Goal: Information Seeking & Learning: Learn about a topic

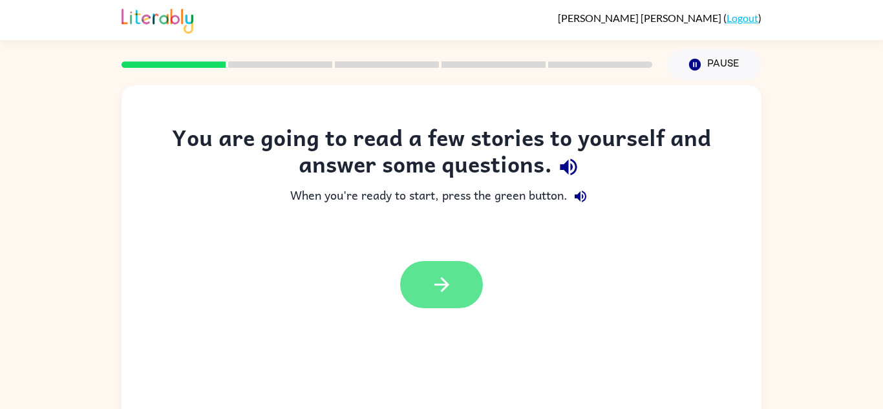
click at [443, 289] on icon "button" at bounding box center [441, 284] width 15 height 15
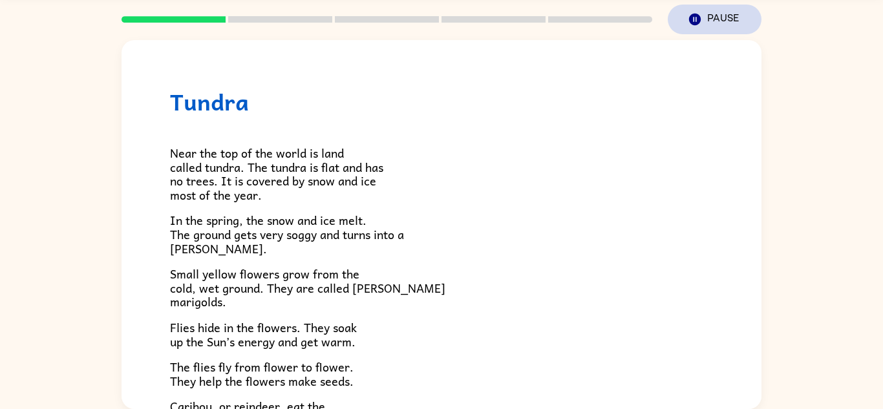
click at [696, 22] on icon "button" at bounding box center [695, 20] width 12 height 12
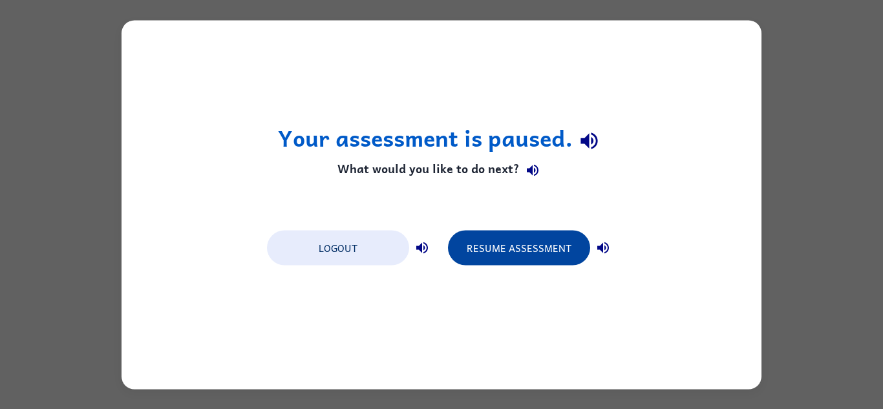
click at [518, 250] on button "Resume Assessment" at bounding box center [519, 247] width 142 height 35
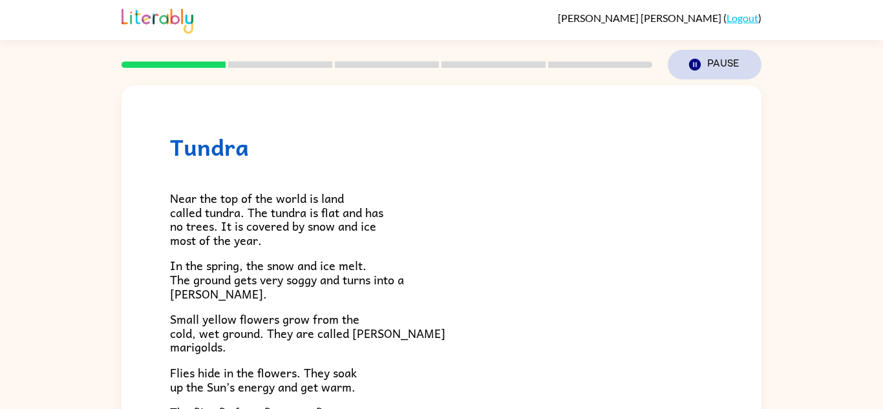
click at [709, 50] on button "Pause Pause" at bounding box center [714, 65] width 94 height 30
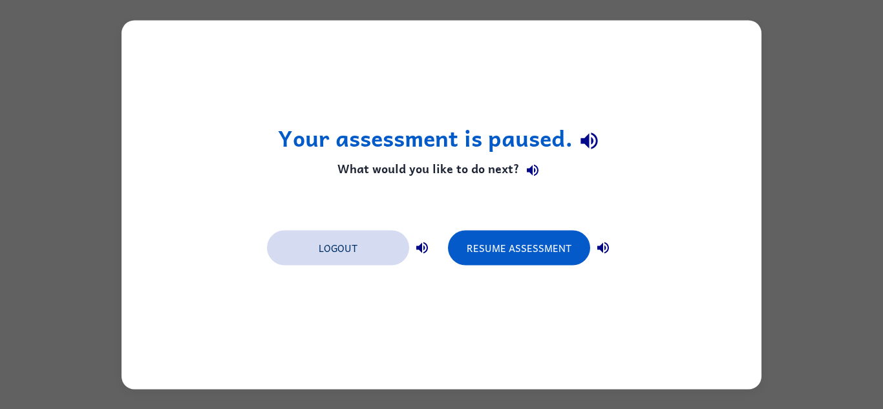
click at [331, 231] on button "Logout" at bounding box center [338, 247] width 142 height 35
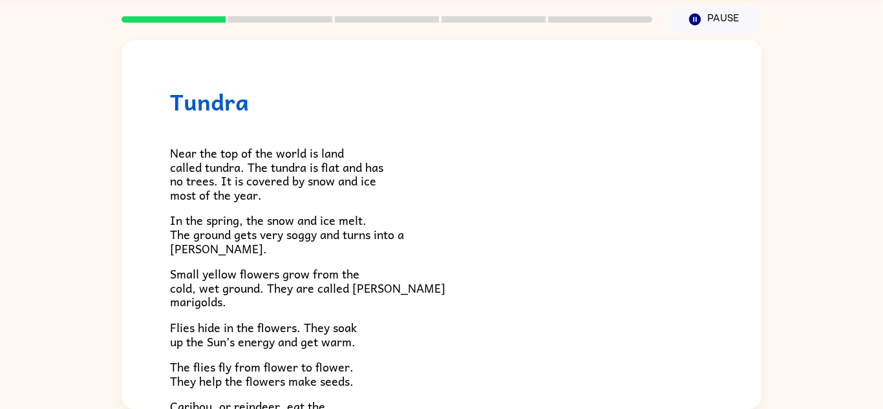
scroll to position [52, 0]
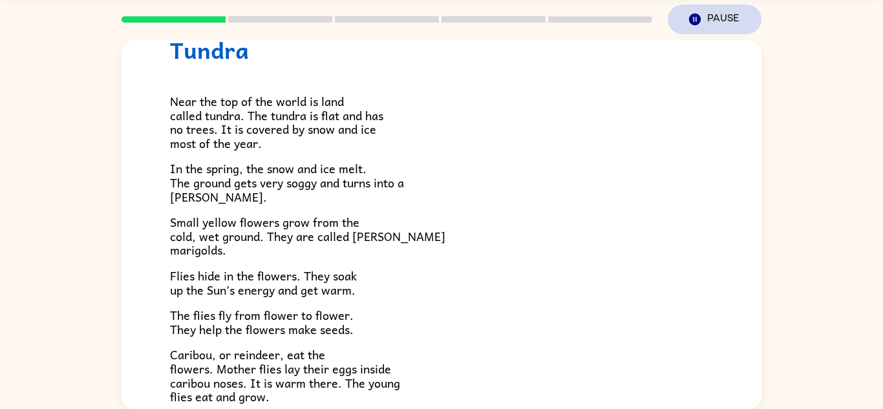
click at [722, 16] on button "Pause Pause" at bounding box center [714, 20] width 94 height 30
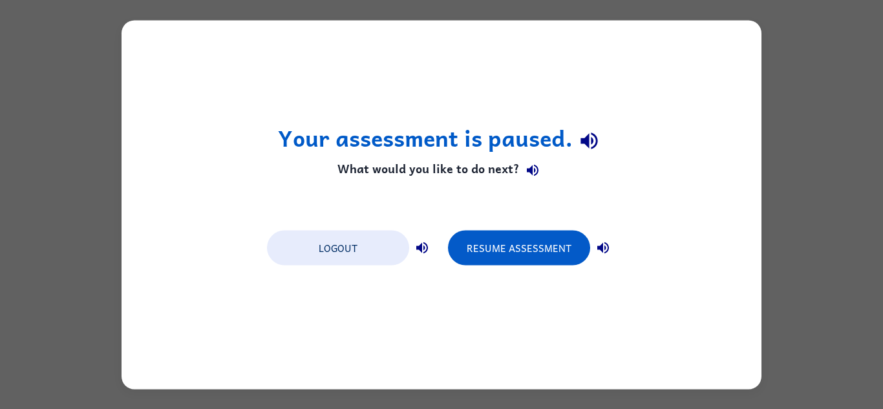
scroll to position [0, 0]
click at [536, 303] on div "Your assessment is paused. What would you like to do next? Logout Resume Assess…" at bounding box center [441, 204] width 640 height 369
click at [352, 167] on h4 "What would you like to do next?" at bounding box center [442, 171] width 328 height 26
click at [359, 173] on h4 "What would you like to do next?" at bounding box center [442, 171] width 328 height 26
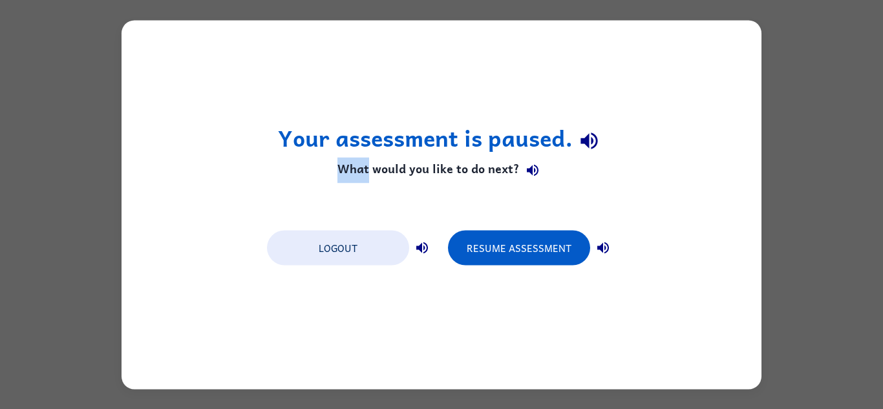
click at [359, 173] on h4 "What would you like to do next?" at bounding box center [442, 171] width 328 height 26
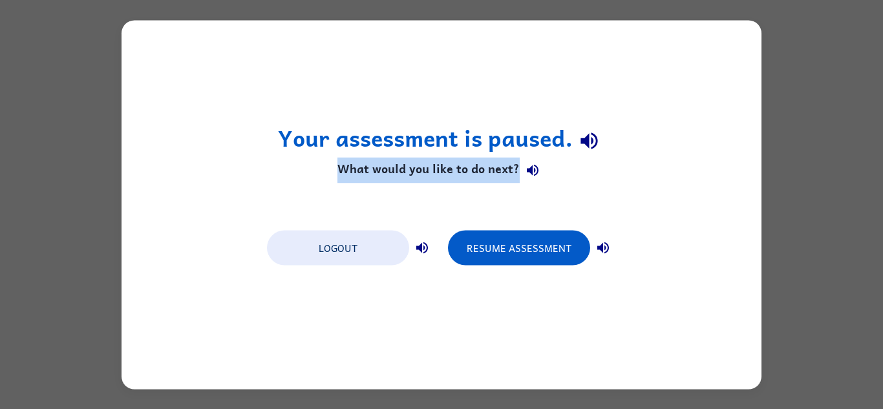
click at [359, 173] on h4 "What would you like to do next?" at bounding box center [442, 171] width 328 height 26
click at [534, 165] on icon "button" at bounding box center [533, 171] width 16 height 16
click at [534, 164] on icon "button" at bounding box center [533, 171] width 16 height 16
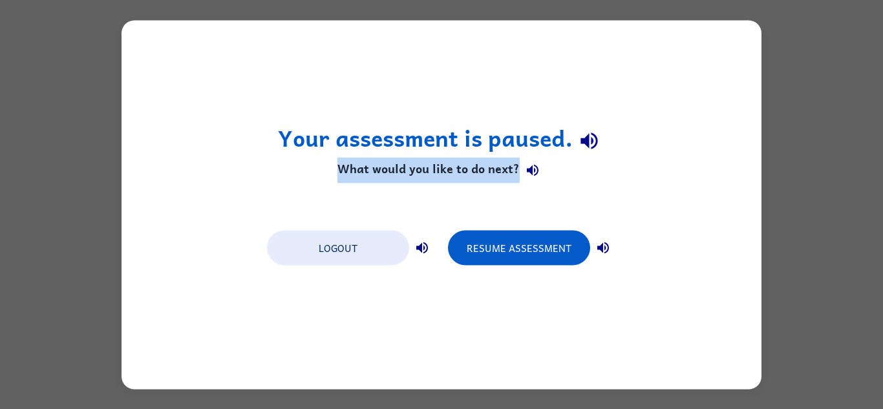
click at [534, 164] on icon "button" at bounding box center [533, 171] width 16 height 16
click at [534, 162] on button "button" at bounding box center [533, 171] width 26 height 26
click at [533, 165] on icon "button" at bounding box center [533, 171] width 12 height 12
click at [531, 164] on icon "button" at bounding box center [533, 171] width 16 height 16
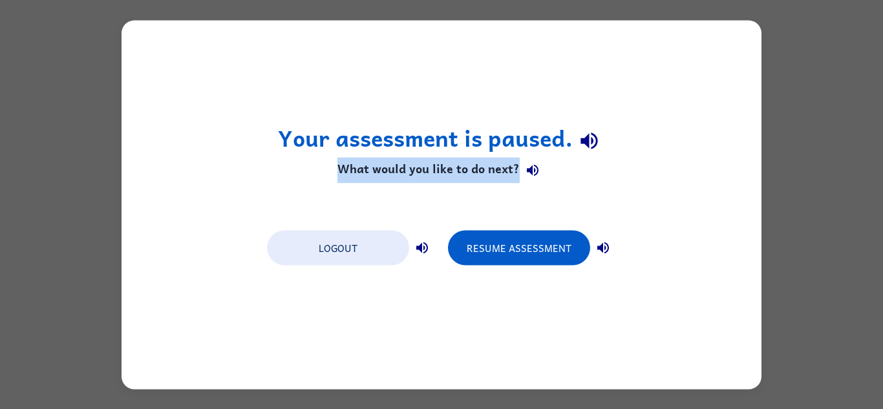
click at [531, 164] on icon "button" at bounding box center [533, 171] width 16 height 16
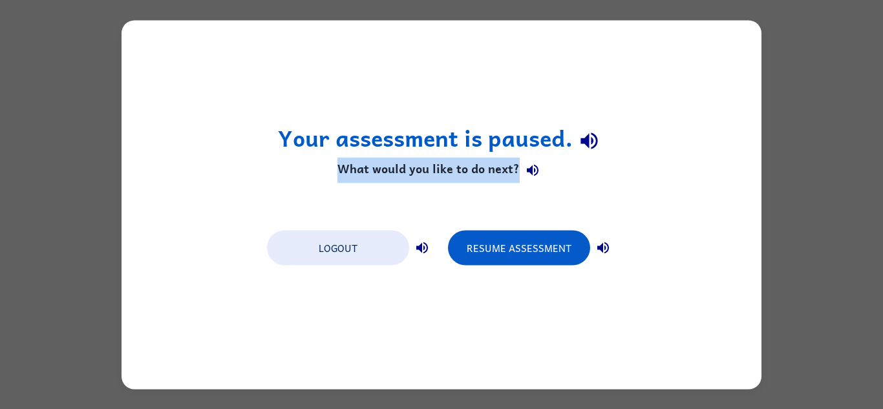
click at [531, 164] on icon "button" at bounding box center [533, 171] width 16 height 16
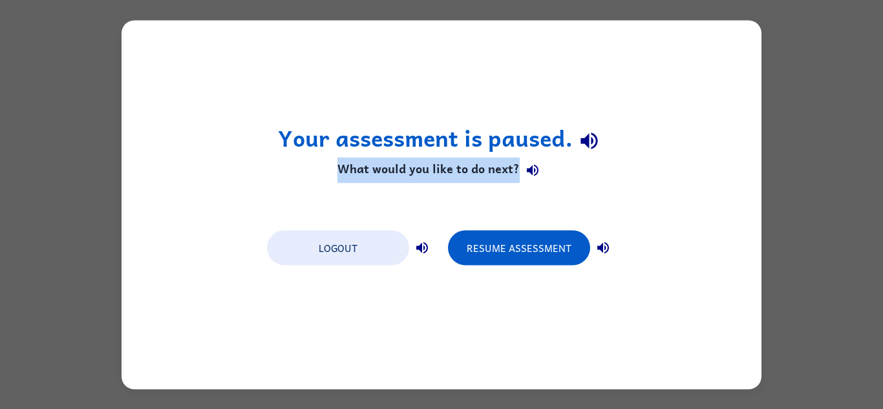
click at [531, 164] on icon "button" at bounding box center [533, 171] width 16 height 16
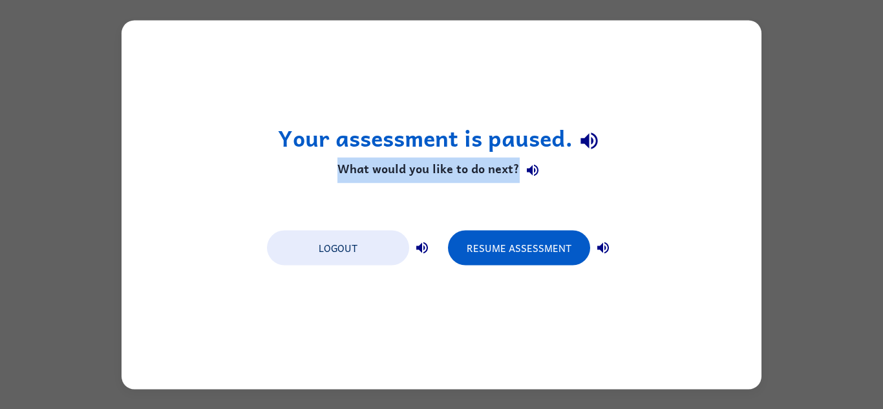
click at [531, 164] on icon "button" at bounding box center [533, 171] width 16 height 16
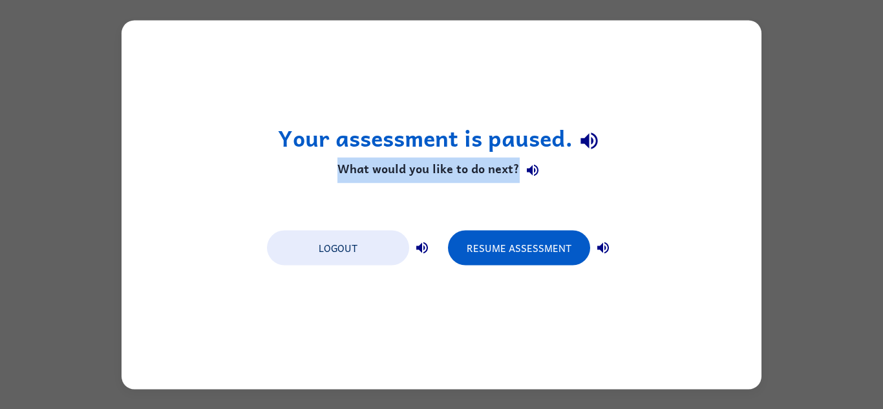
click at [531, 164] on icon "button" at bounding box center [533, 171] width 16 height 16
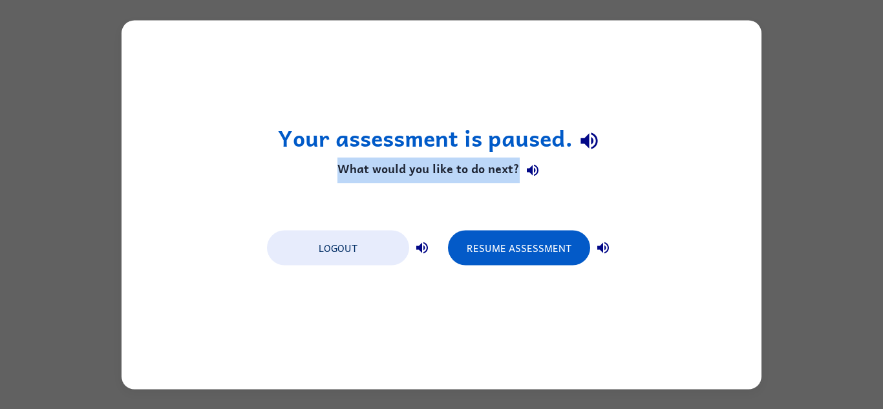
click at [530, 162] on button "button" at bounding box center [533, 171] width 26 height 26
click at [530, 164] on icon "button" at bounding box center [533, 171] width 16 height 16
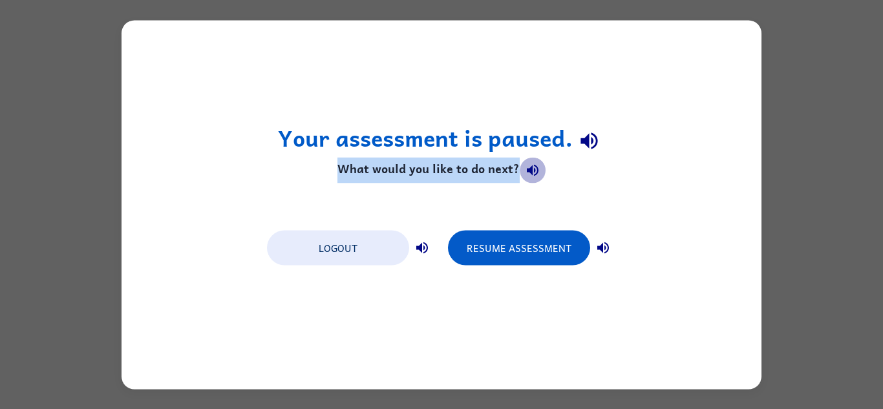
click at [530, 164] on icon "button" at bounding box center [533, 171] width 16 height 16
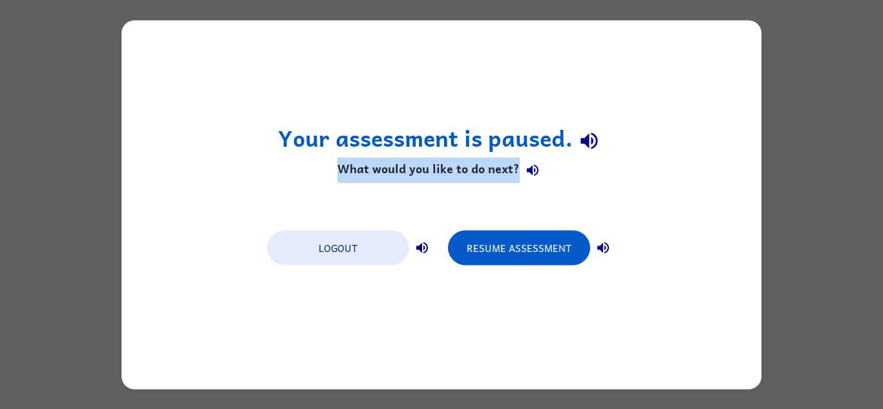
click at [520, 158] on button "button" at bounding box center [533, 171] width 26 height 26
click at [529, 165] on icon "button" at bounding box center [533, 171] width 16 height 16
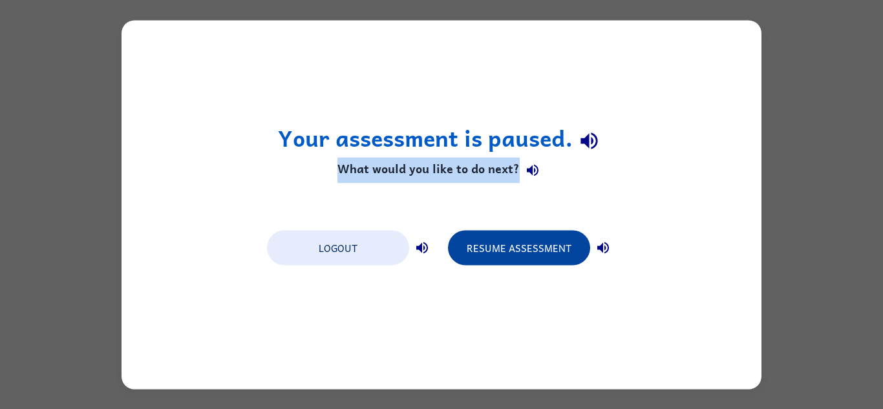
click at [529, 246] on button "Resume Assessment" at bounding box center [519, 247] width 142 height 35
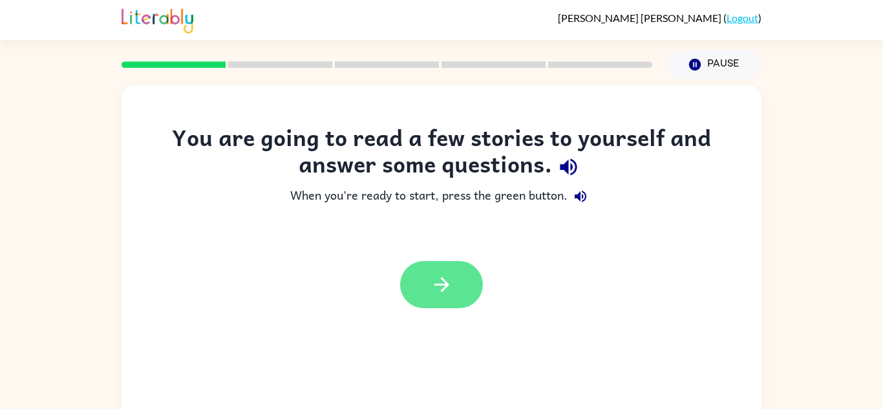
click at [453, 288] on button "button" at bounding box center [441, 284] width 83 height 47
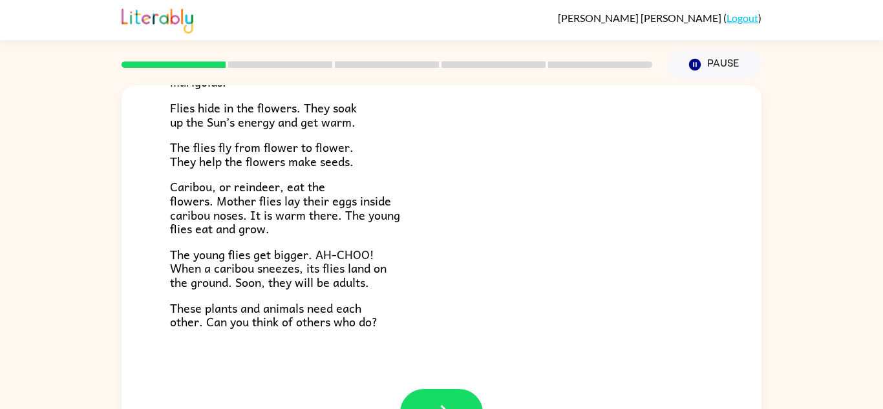
scroll to position [266, 0]
click at [449, 392] on button "button" at bounding box center [441, 411] width 83 height 47
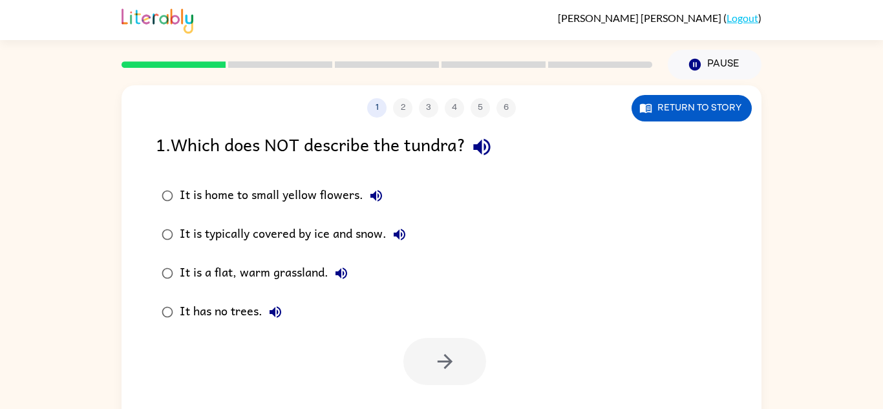
scroll to position [0, 0]
click at [342, 271] on icon "button" at bounding box center [341, 274] width 12 height 12
click at [284, 312] on button "It has no trees." at bounding box center [275, 312] width 26 height 26
click at [401, 230] on icon "button" at bounding box center [400, 235] width 16 height 16
click at [493, 145] on icon "button" at bounding box center [481, 147] width 23 height 23
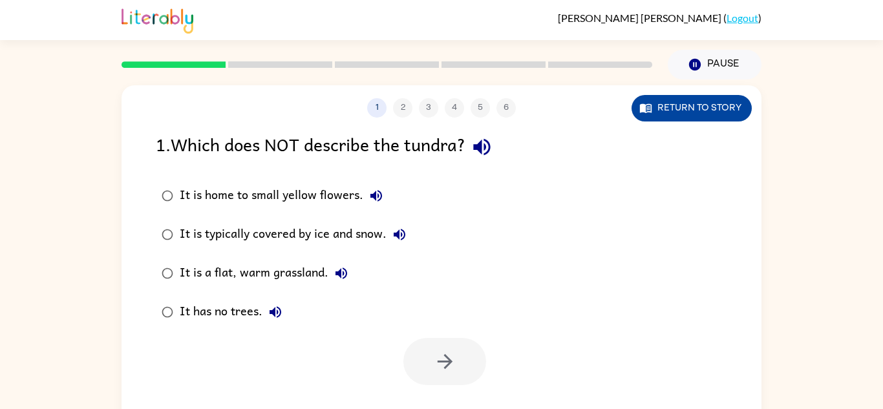
click at [658, 104] on button "Return to story" at bounding box center [691, 108] width 120 height 26
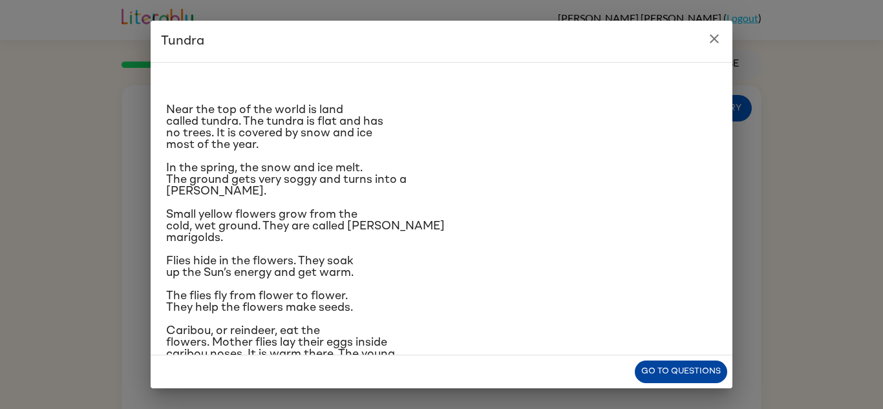
click at [655, 364] on button "Go to questions" at bounding box center [681, 372] width 92 height 23
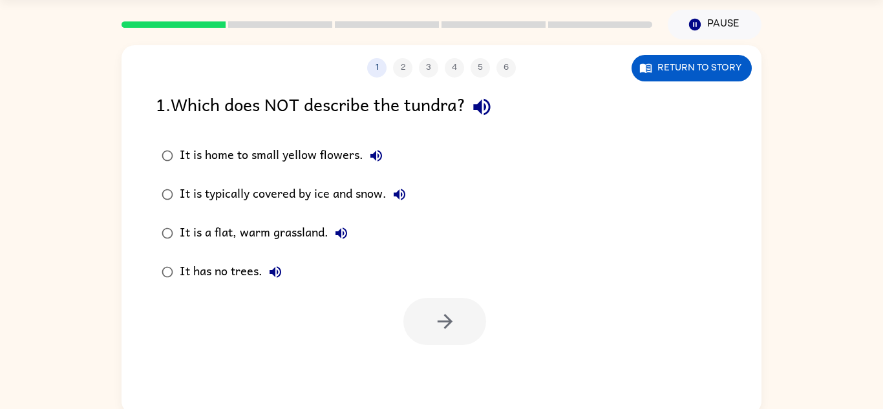
scroll to position [45, 0]
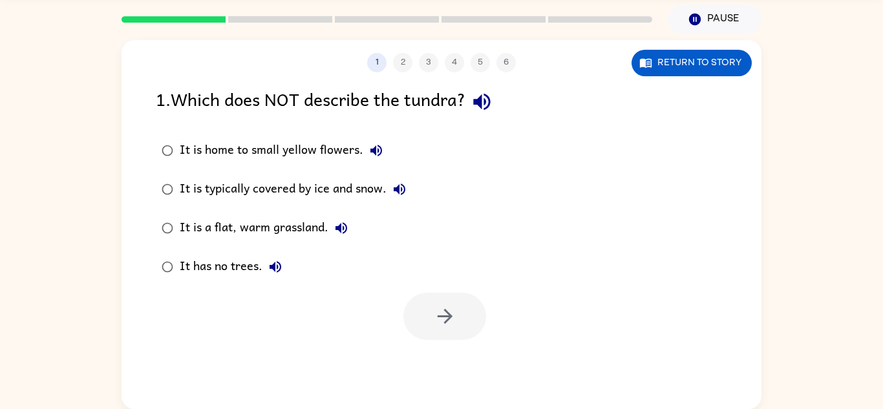
click at [340, 227] on icon "button" at bounding box center [341, 228] width 12 height 12
click at [444, 301] on button "button" at bounding box center [444, 316] width 83 height 47
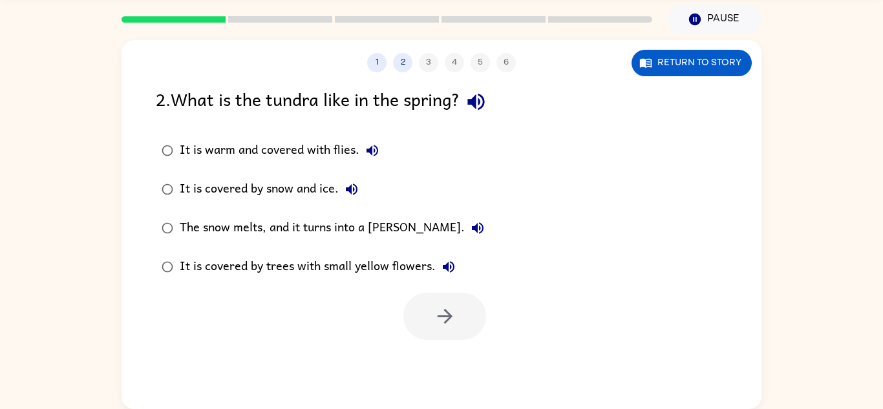
click at [487, 101] on icon "button" at bounding box center [476, 101] width 23 height 23
click at [470, 229] on icon "button" at bounding box center [478, 228] width 16 height 16
click at [348, 240] on div "The snow melts, and it turns into a [PERSON_NAME]." at bounding box center [335, 228] width 311 height 26
click at [451, 337] on button "button" at bounding box center [444, 316] width 83 height 47
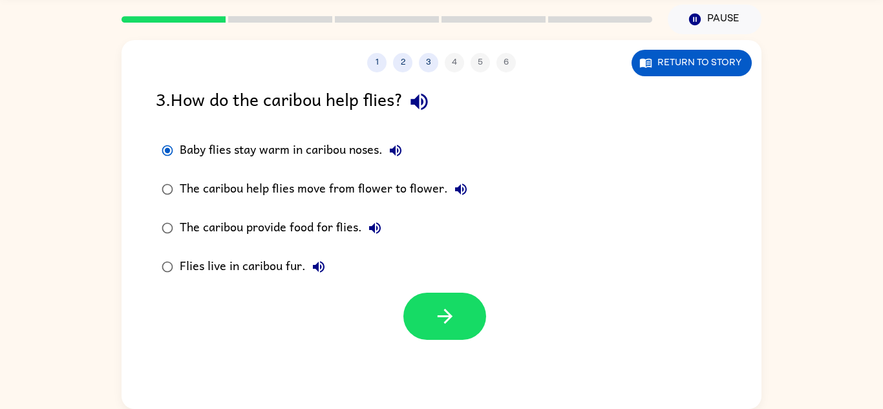
click at [391, 147] on icon "button" at bounding box center [396, 151] width 16 height 16
click at [421, 305] on button "button" at bounding box center [444, 316] width 83 height 47
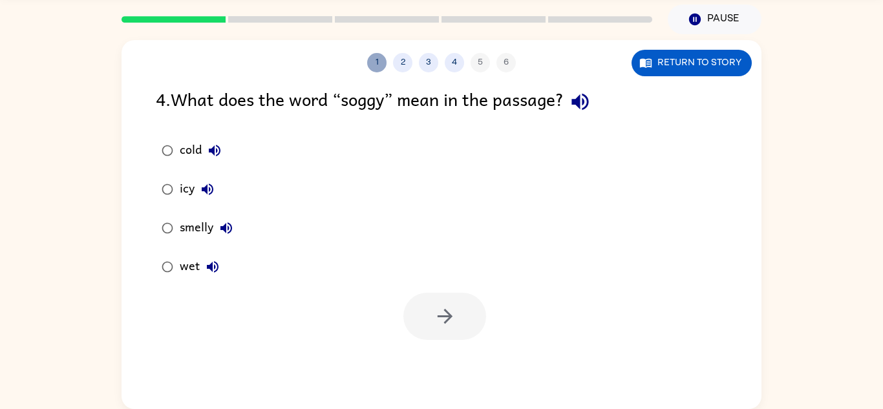
click at [380, 60] on button "1" at bounding box center [376, 62] width 19 height 19
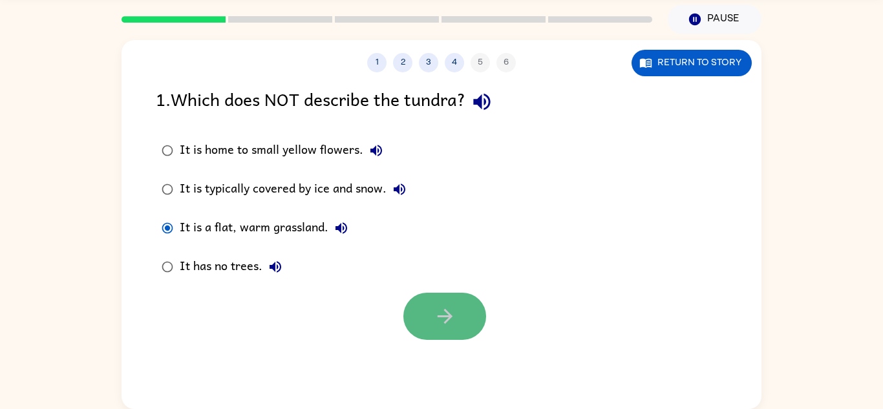
click at [443, 318] on icon "button" at bounding box center [445, 316] width 23 height 23
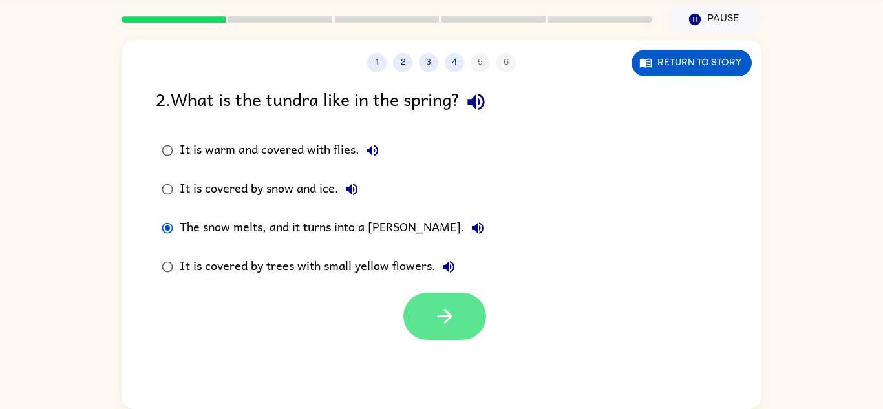
click at [445, 320] on icon "button" at bounding box center [444, 316] width 15 height 15
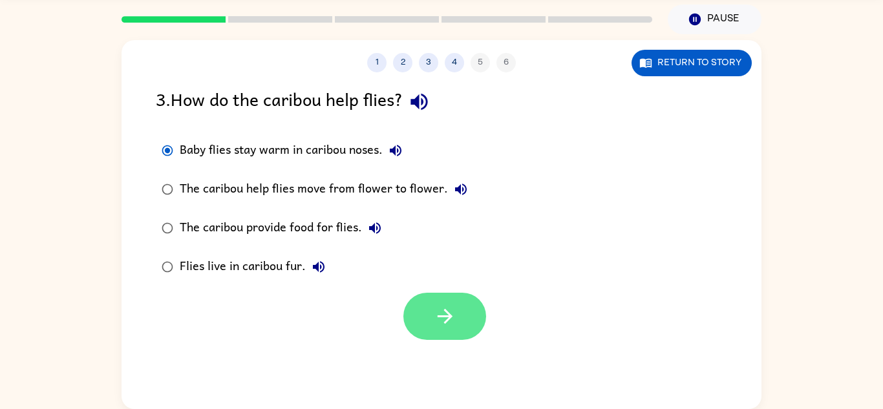
click at [448, 323] on icon "button" at bounding box center [445, 316] width 23 height 23
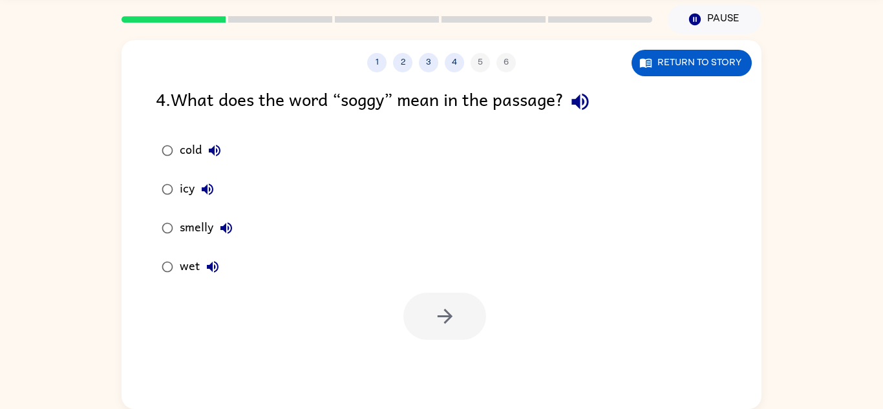
click at [585, 99] on icon "button" at bounding box center [579, 102] width 17 height 17
click at [438, 313] on icon "button" at bounding box center [445, 316] width 23 height 23
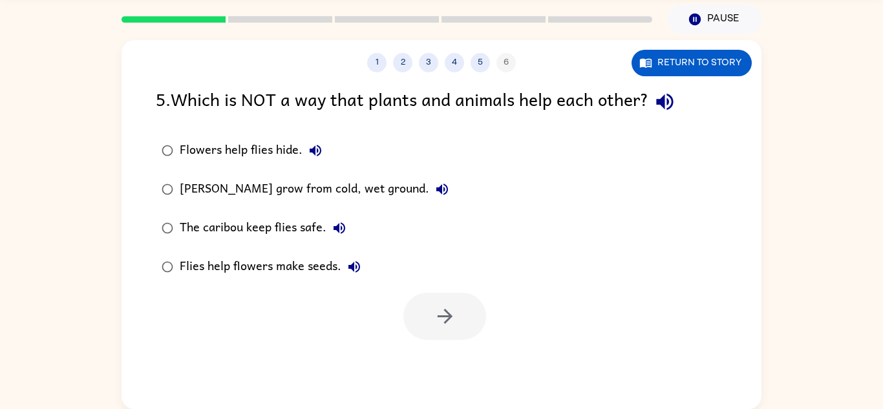
click at [661, 100] on icon "button" at bounding box center [664, 102] width 17 height 17
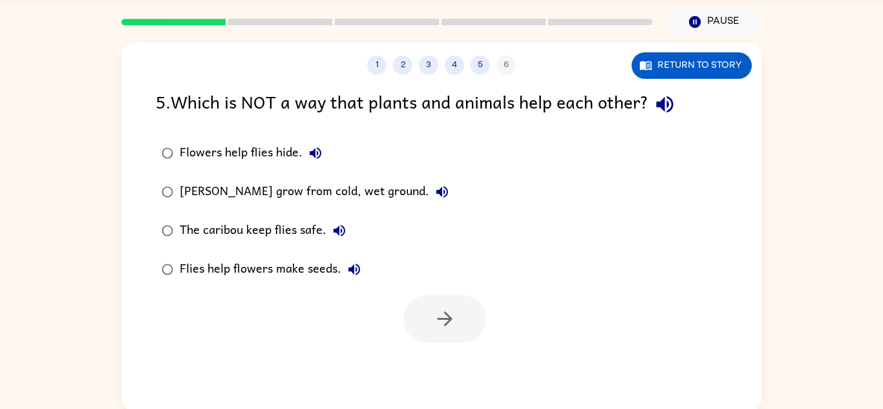
click at [180, 152] on div "Flowers help flies hide." at bounding box center [254, 153] width 149 height 26
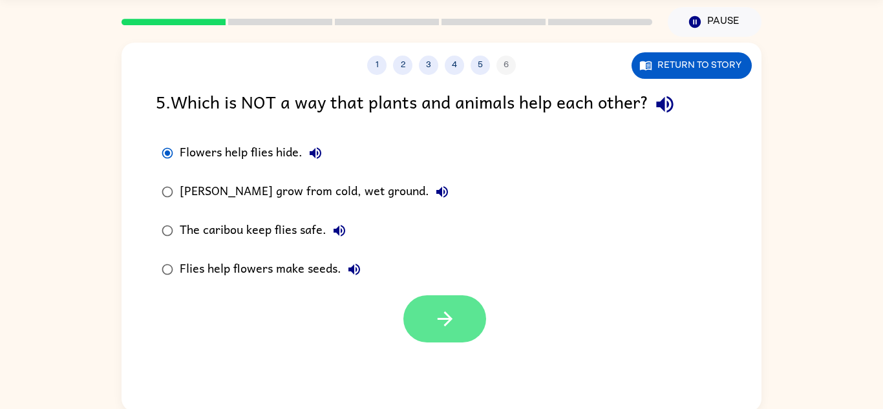
click at [432, 302] on button "button" at bounding box center [444, 318] width 83 height 47
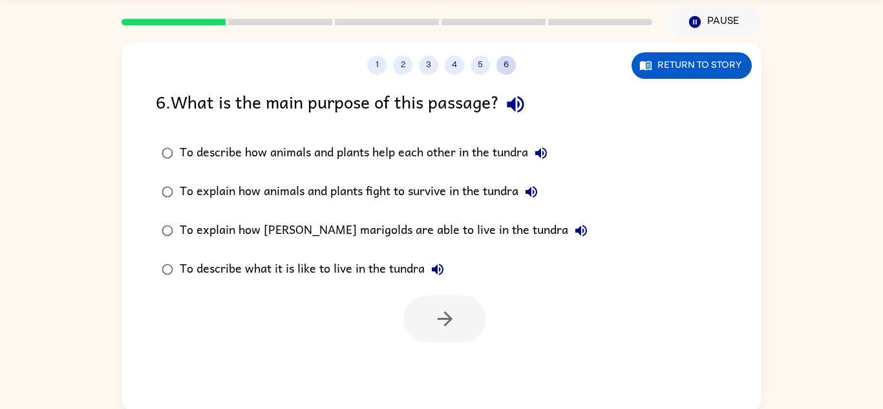
click at [501, 59] on button "6" at bounding box center [505, 65] width 19 height 19
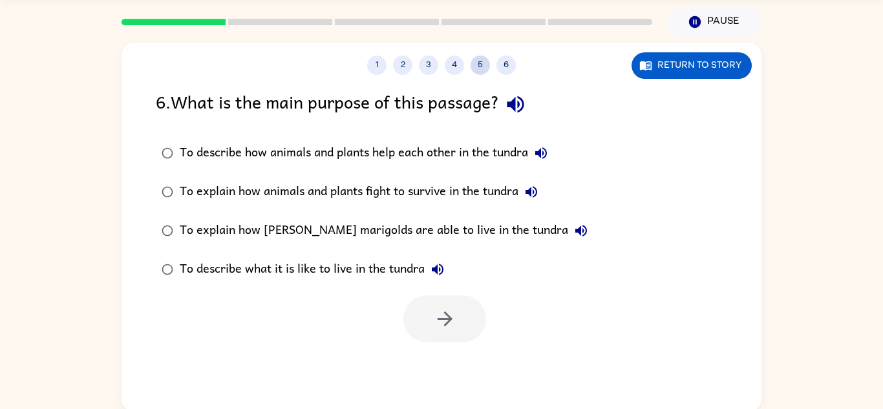
click at [487, 61] on button "5" at bounding box center [479, 65] width 19 height 19
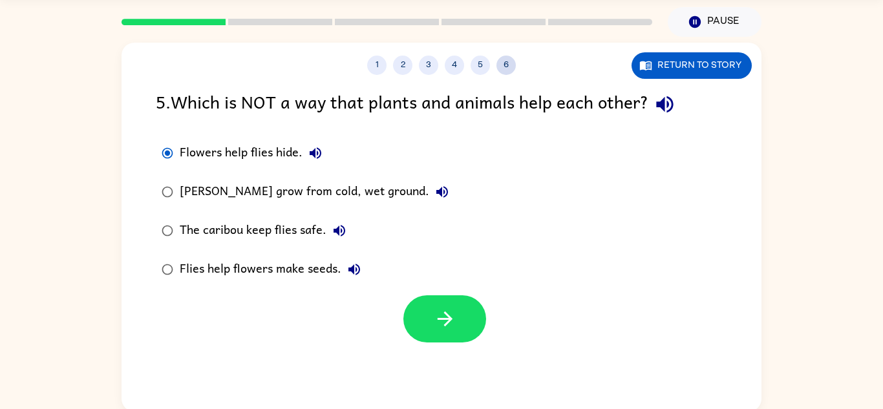
click at [503, 62] on button "6" at bounding box center [505, 65] width 19 height 19
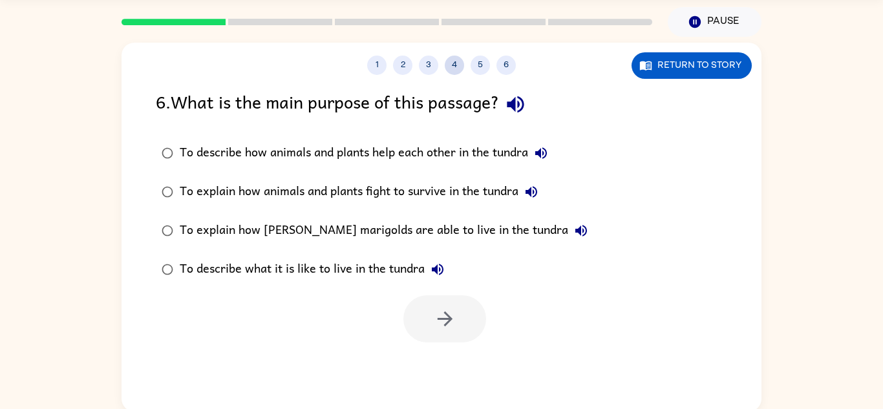
click at [447, 63] on button "4" at bounding box center [454, 65] width 19 height 19
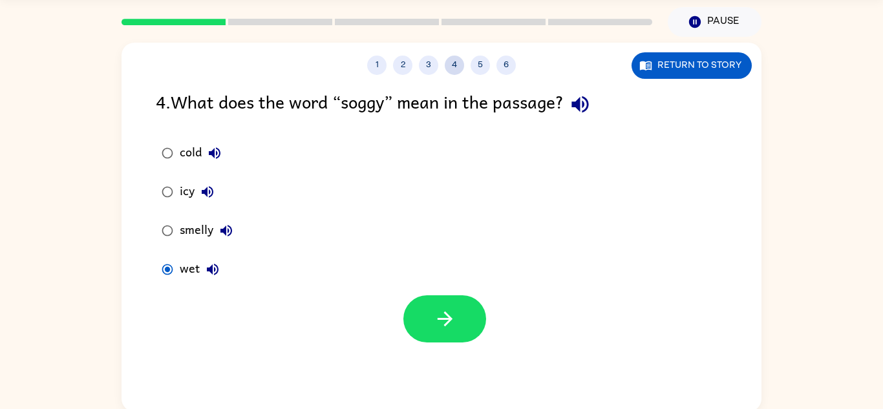
click at [447, 63] on button "4" at bounding box center [454, 65] width 19 height 19
click at [374, 65] on button "1" at bounding box center [376, 65] width 19 height 19
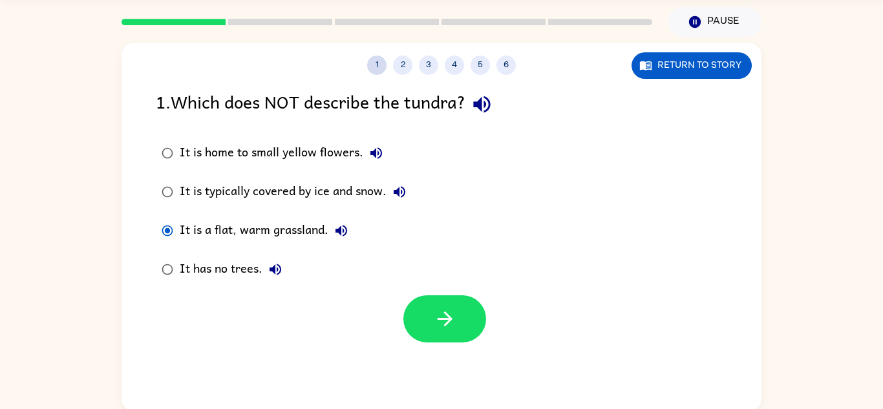
click at [374, 65] on button "1" at bounding box center [376, 65] width 19 height 19
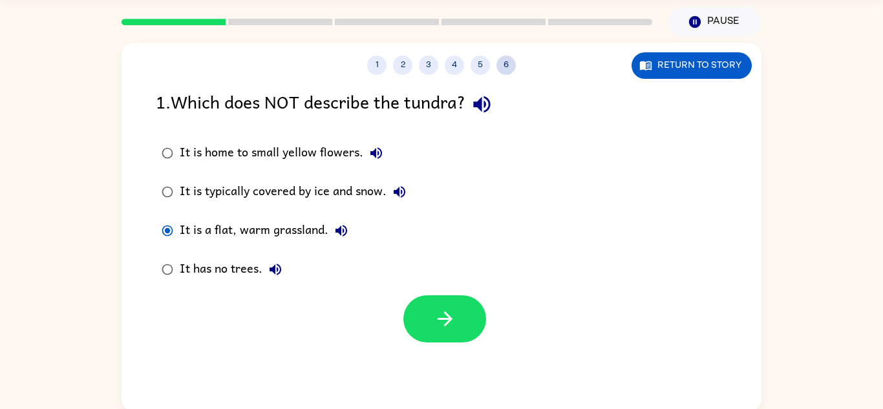
click at [499, 61] on button "6" at bounding box center [505, 65] width 19 height 19
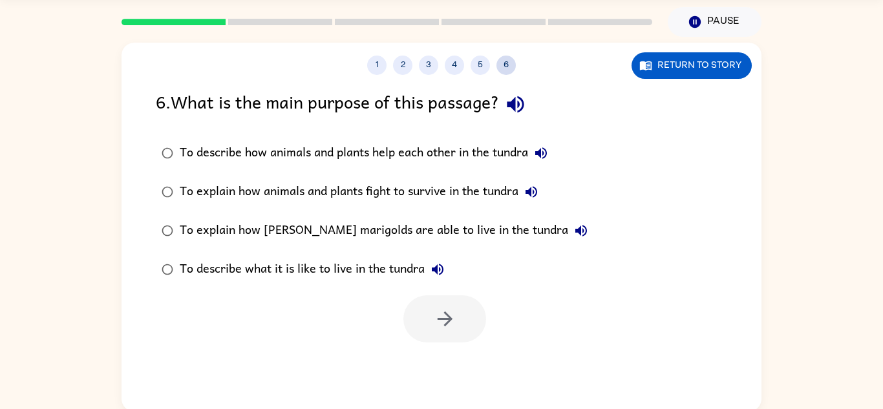
click at [500, 59] on button "6" at bounding box center [505, 65] width 19 height 19
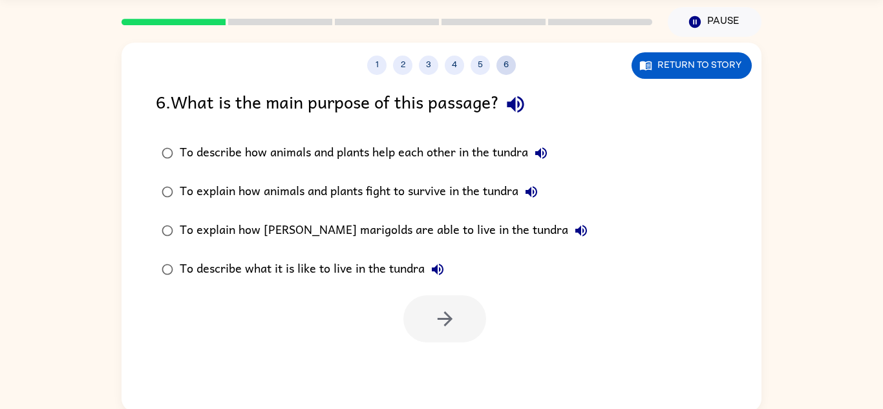
click at [500, 59] on button "6" at bounding box center [505, 65] width 19 height 19
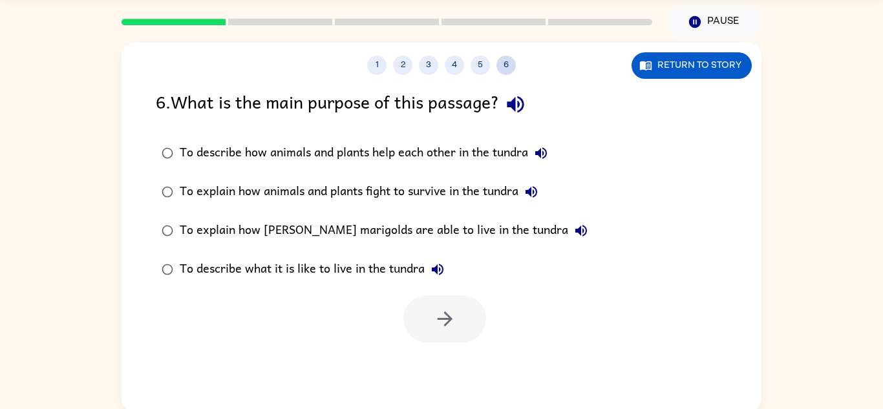
click at [500, 59] on button "6" at bounding box center [505, 65] width 19 height 19
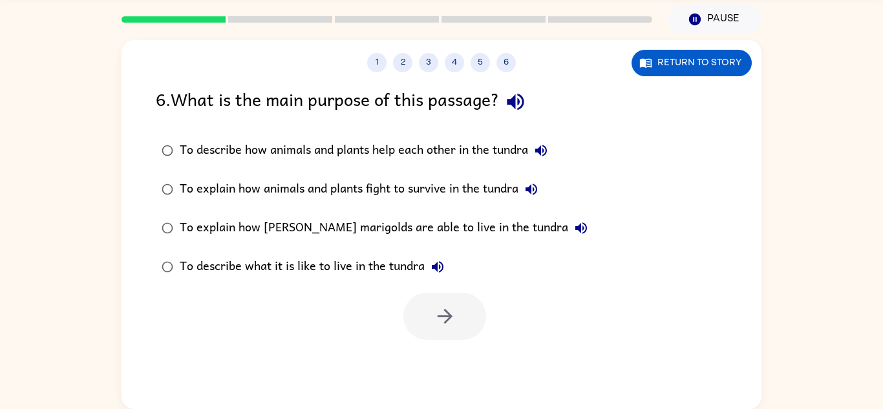
click at [523, 100] on icon "button" at bounding box center [515, 102] width 17 height 17
click at [545, 147] on icon "button" at bounding box center [541, 151] width 16 height 16
click at [537, 186] on icon "button" at bounding box center [531, 190] width 12 height 12
click at [575, 228] on icon "button" at bounding box center [581, 228] width 12 height 12
click at [444, 264] on icon "button" at bounding box center [438, 267] width 16 height 16
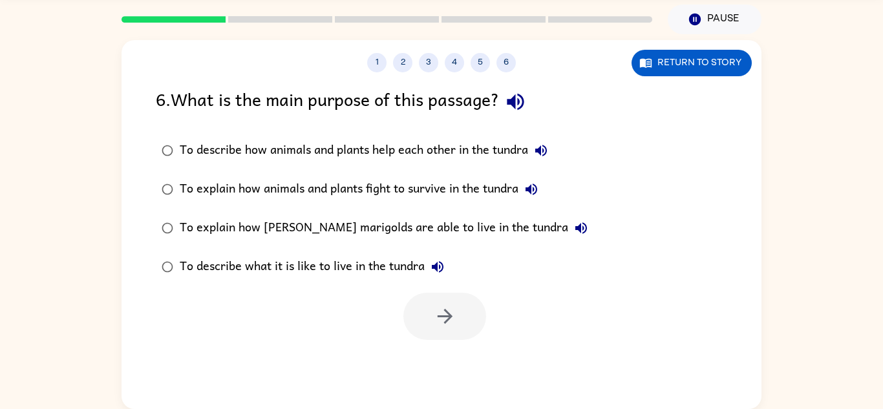
click at [444, 264] on icon "button" at bounding box center [438, 267] width 16 height 16
click at [484, 152] on div "To describe how animals and plants help each other in the tundra" at bounding box center [367, 151] width 374 height 26
click at [442, 304] on button "button" at bounding box center [444, 316] width 83 height 47
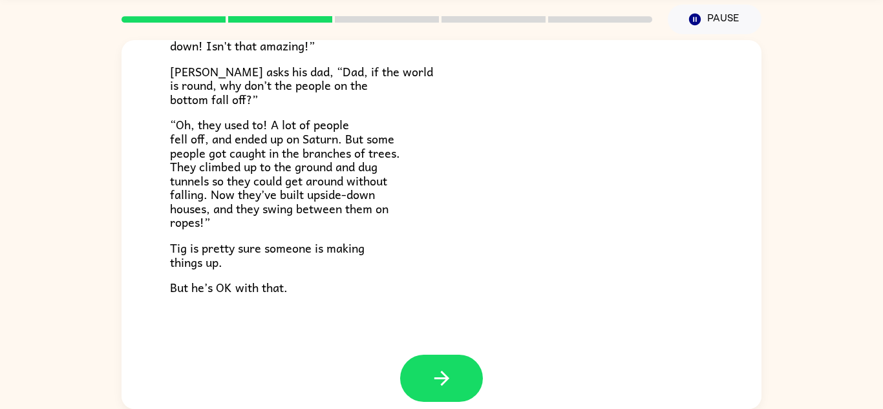
scroll to position [375, 0]
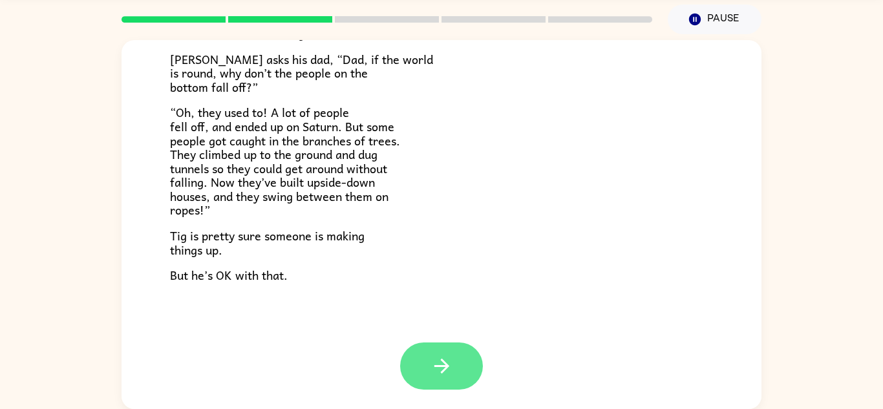
click at [463, 359] on button "button" at bounding box center [441, 365] width 83 height 47
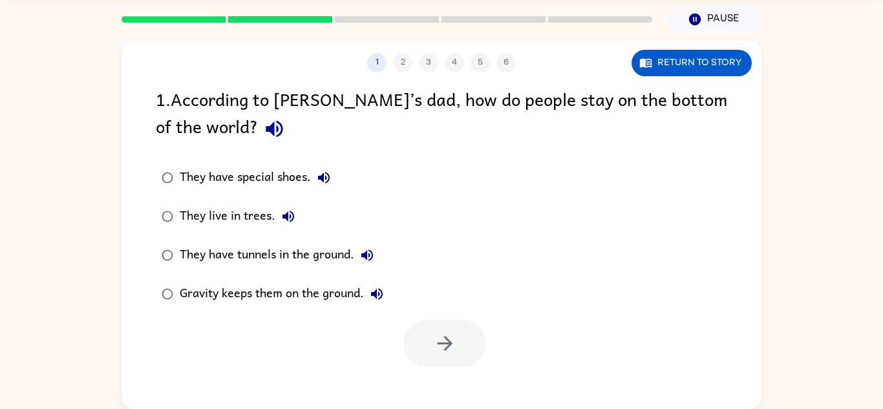
click at [266, 127] on icon "button" at bounding box center [274, 129] width 17 height 17
click at [275, 249] on div "They have tunnels in the ground." at bounding box center [280, 255] width 200 height 26
click at [464, 352] on button "button" at bounding box center [444, 343] width 83 height 47
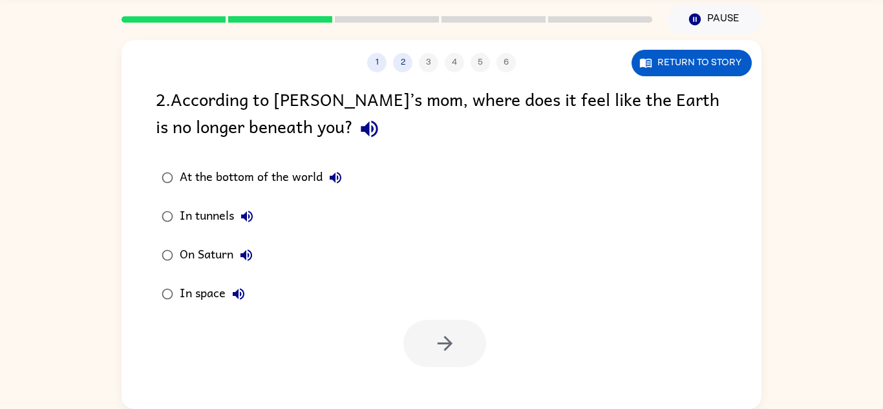
click at [361, 131] on icon "button" at bounding box center [369, 129] width 17 height 17
click at [240, 178] on div "At the bottom of the world" at bounding box center [264, 178] width 169 height 26
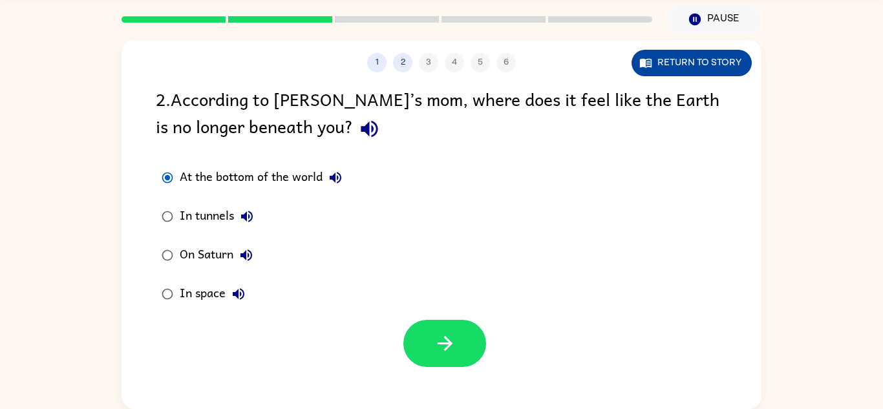
click at [706, 62] on button "Return to story" at bounding box center [691, 63] width 120 height 26
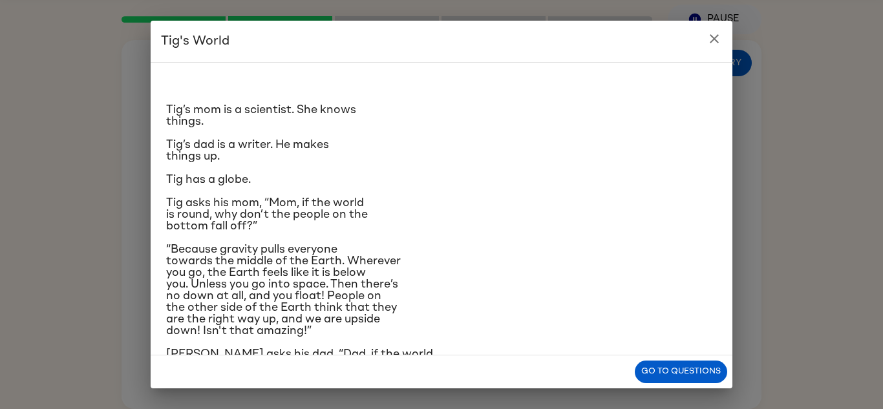
click at [563, 182] on p "Tig has a globe." at bounding box center [441, 180] width 551 height 12
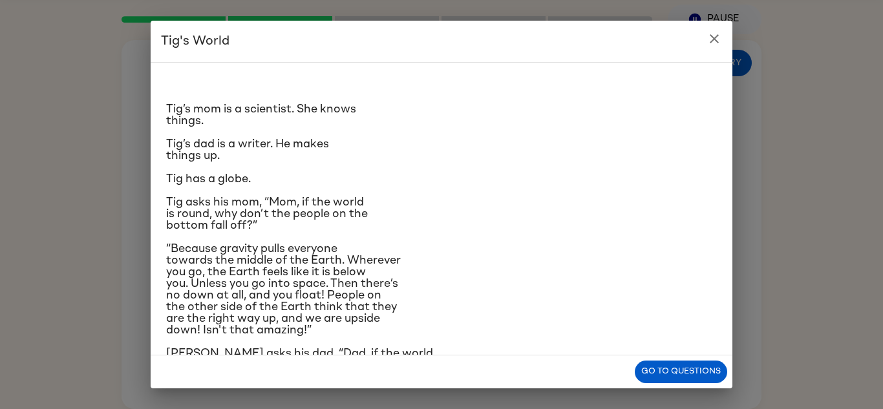
click at [715, 43] on icon "close" at bounding box center [714, 39] width 16 height 16
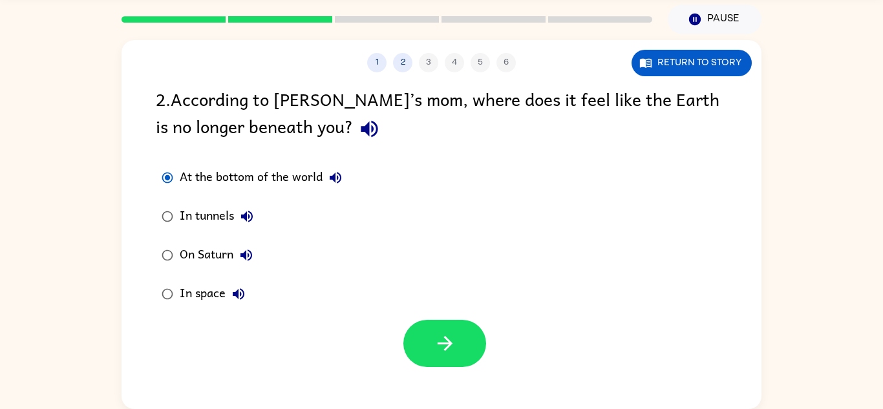
click at [715, 43] on div "1 2 3 4 5 6 Return to story" at bounding box center [441, 56] width 640 height 32
click at [443, 341] on icon "button" at bounding box center [445, 343] width 23 height 23
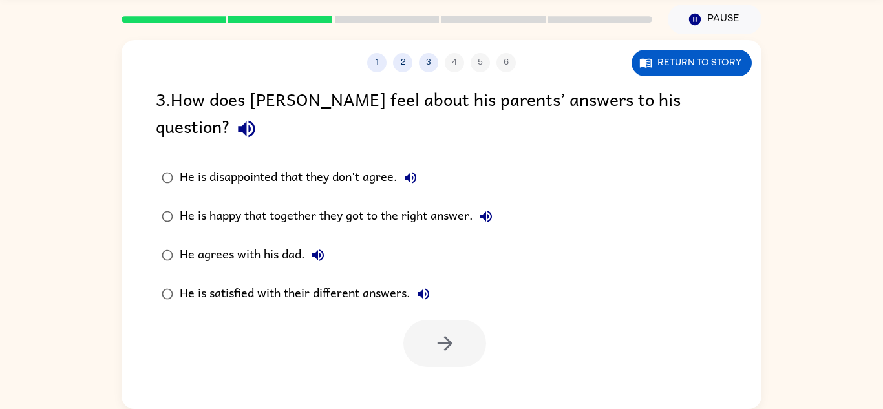
click at [258, 118] on icon "button" at bounding box center [246, 129] width 23 height 23
click at [383, 204] on div "He is happy that together they got to the right answer." at bounding box center [339, 217] width 319 height 26
click at [446, 332] on icon "button" at bounding box center [445, 343] width 23 height 23
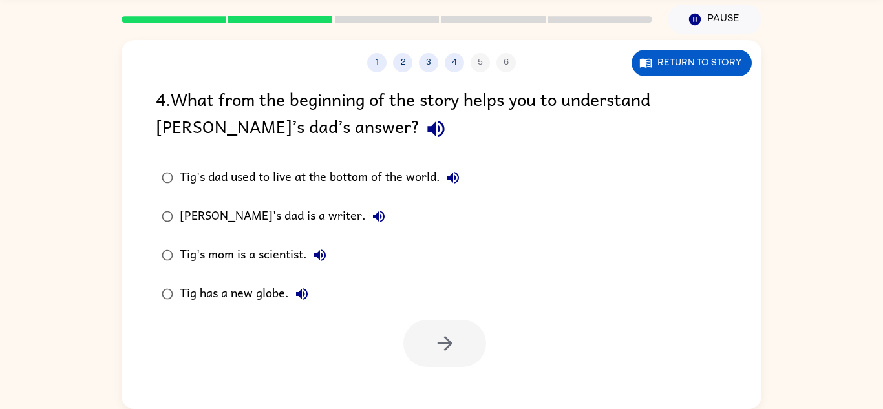
click at [427, 132] on icon "button" at bounding box center [435, 129] width 17 height 17
click at [264, 228] on div "[PERSON_NAME]'s dad is a writer." at bounding box center [286, 217] width 212 height 26
click at [426, 328] on button "button" at bounding box center [444, 343] width 83 height 47
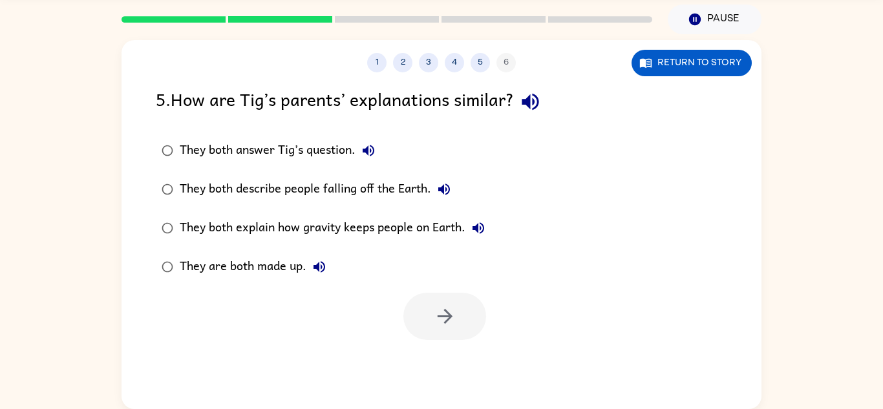
click at [527, 97] on icon "button" at bounding box center [530, 101] width 23 height 23
click at [333, 149] on div "They both answer Tig’s question." at bounding box center [281, 151] width 202 height 26
click at [440, 297] on button "button" at bounding box center [444, 316] width 83 height 47
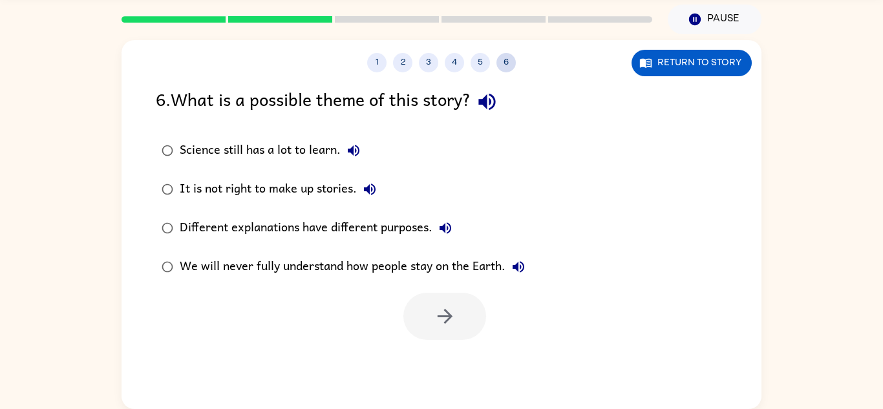
click at [506, 53] on button "6" at bounding box center [505, 62] width 19 height 19
click at [481, 59] on button "5" at bounding box center [479, 62] width 19 height 19
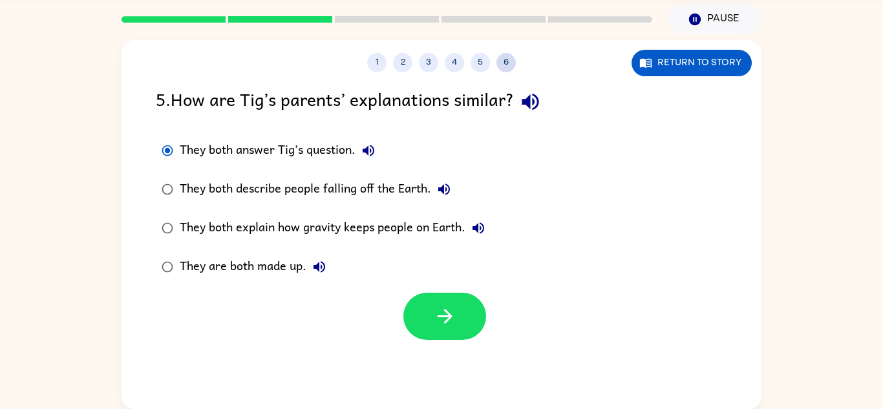
click at [500, 60] on button "6" at bounding box center [505, 62] width 19 height 19
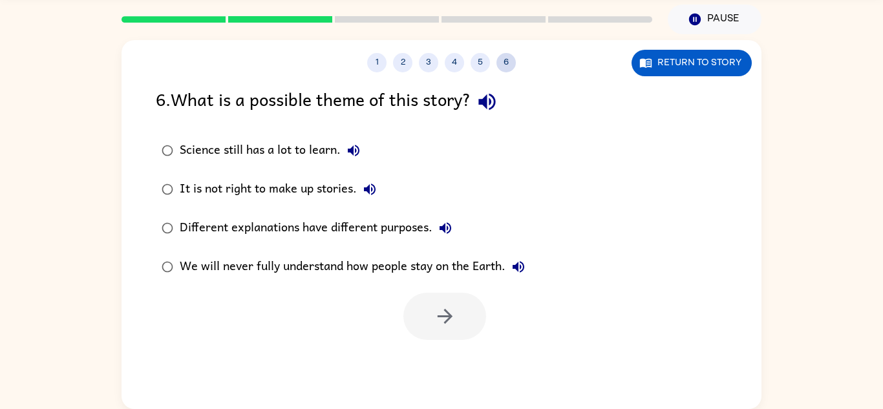
click at [500, 60] on button "6" at bounding box center [505, 62] width 19 height 19
click at [490, 60] on div "1 2 3 4 5 6" at bounding box center [441, 62] width 640 height 19
click at [503, 61] on button "6" at bounding box center [505, 62] width 19 height 19
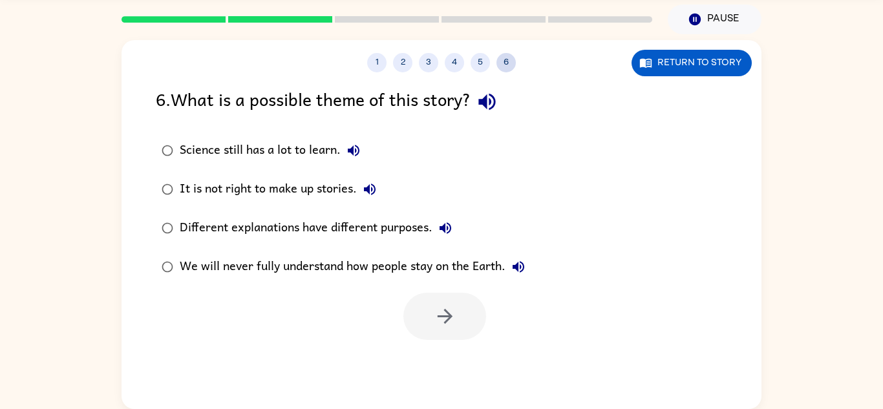
click at [503, 61] on button "6" at bounding box center [505, 62] width 19 height 19
click at [436, 58] on button "3" at bounding box center [428, 62] width 19 height 19
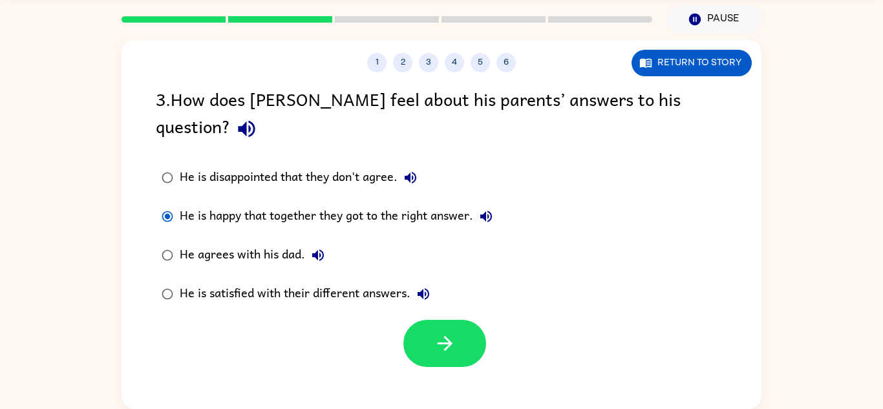
click at [473, 53] on div "1 2 3 4 5 6" at bounding box center [441, 62] width 640 height 19
click at [502, 59] on button "6" at bounding box center [505, 62] width 19 height 19
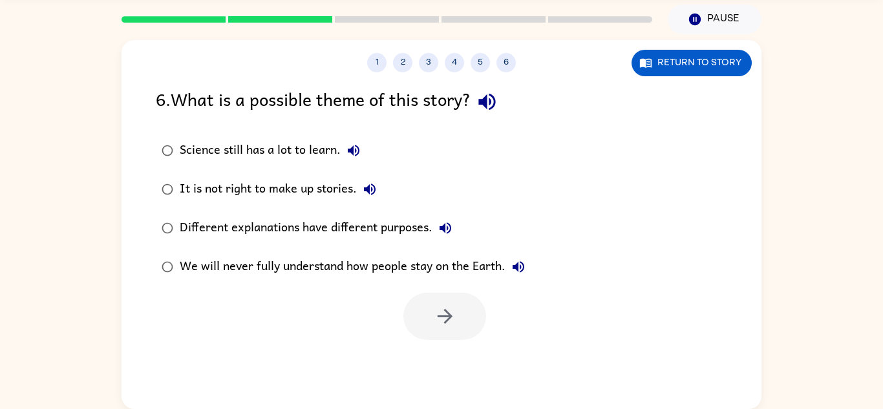
click at [495, 97] on icon "button" at bounding box center [487, 101] width 23 height 23
click at [445, 264] on div "We will never fully understand how people stay on the Earth." at bounding box center [356, 267] width 352 height 26
click at [448, 295] on button "button" at bounding box center [444, 316] width 83 height 47
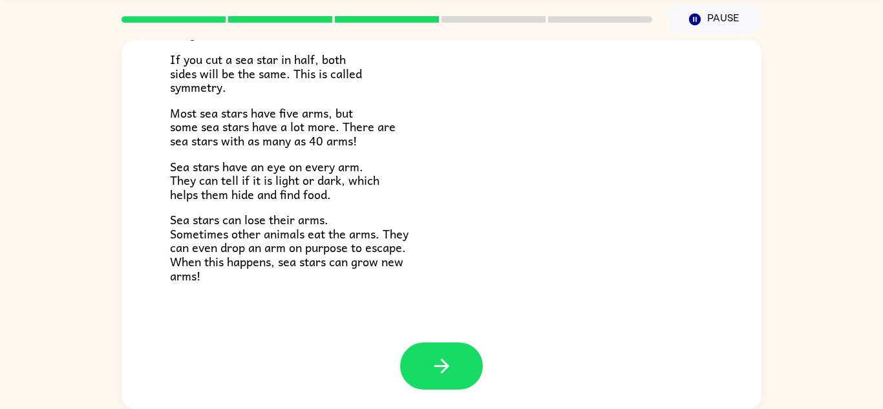
scroll to position [0, 0]
